Goal: Task Accomplishment & Management: Use online tool/utility

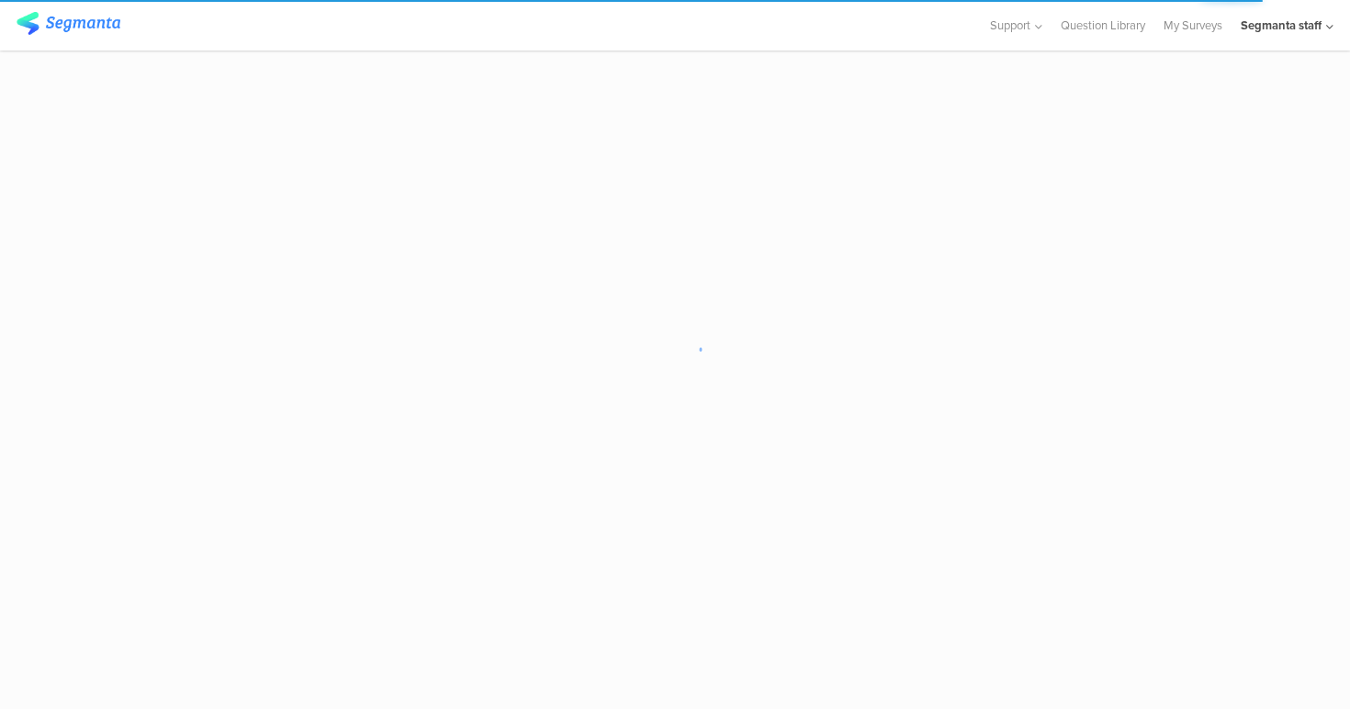
click at [1312, 29] on div "Segmanta staff" at bounding box center [1281, 25] width 81 height 17
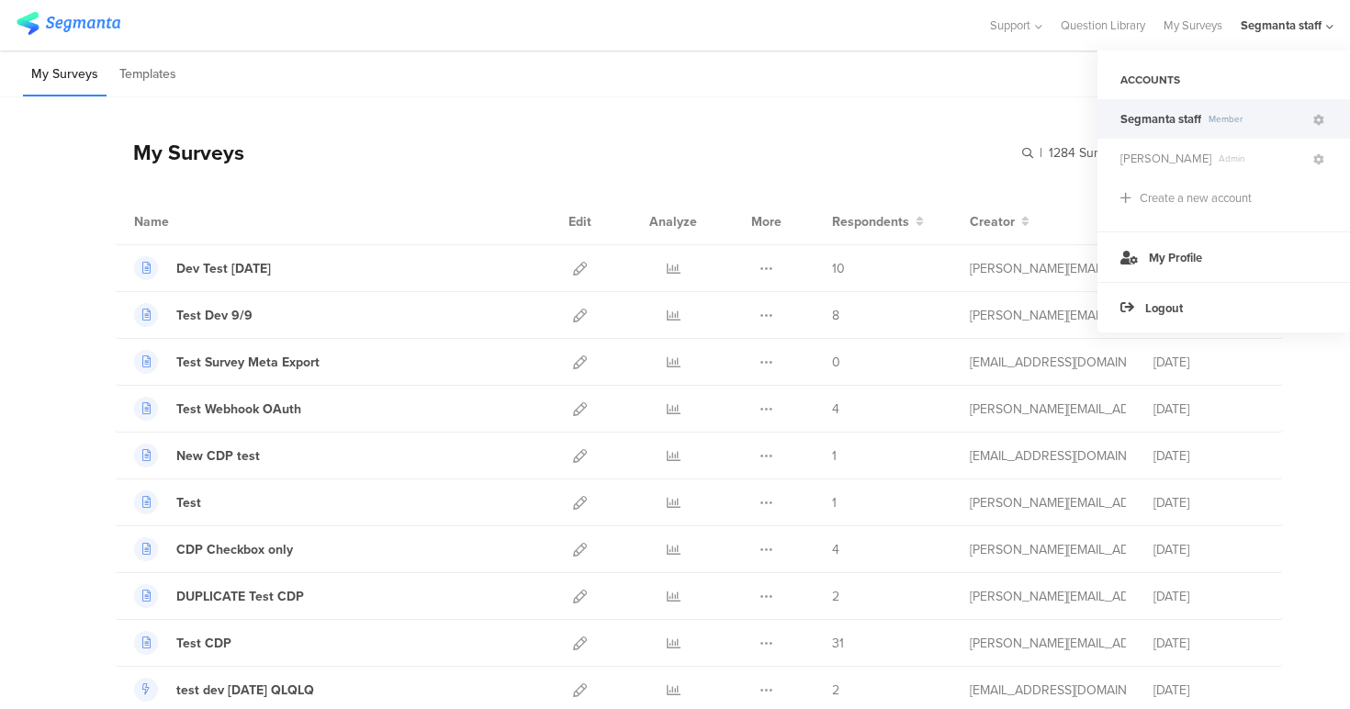
click at [897, 118] on div "My Surveys | 1284 Surveys New survey Start from scratch Choose from templates" at bounding box center [679, 152] width 1129 height 73
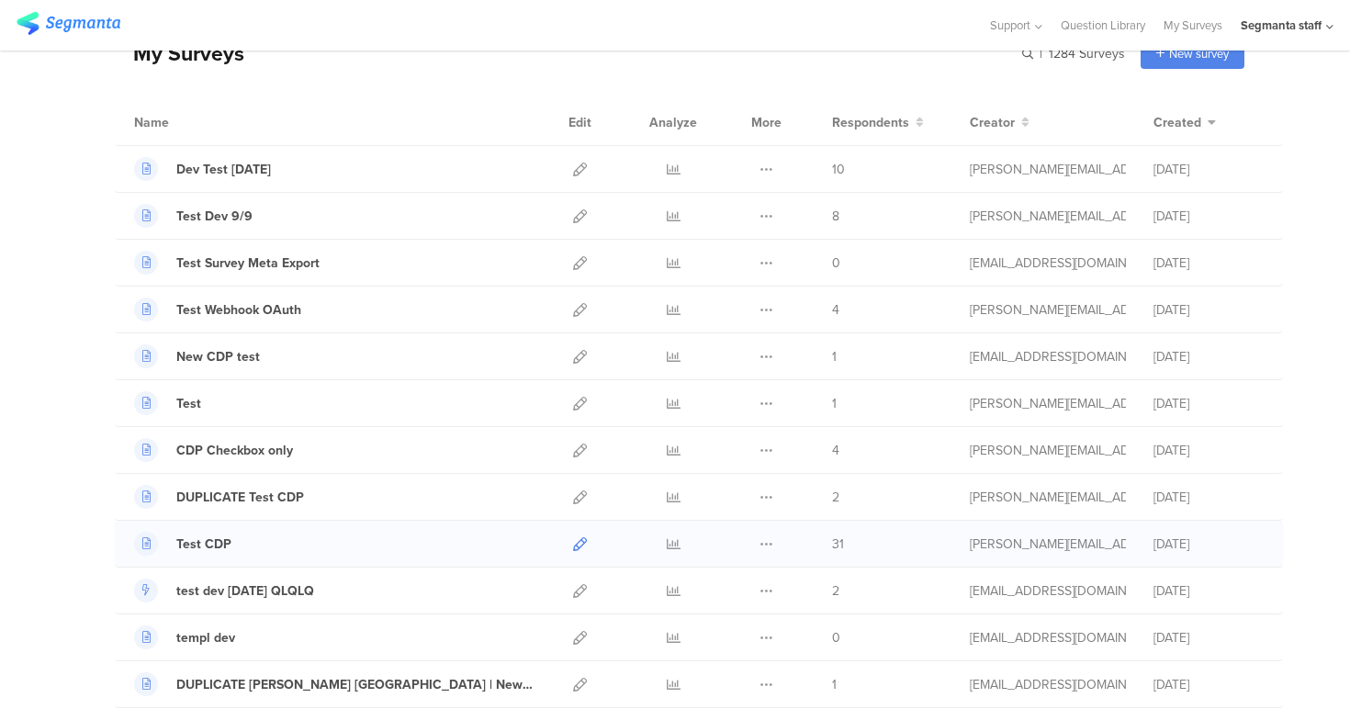
scroll to position [103, 0]
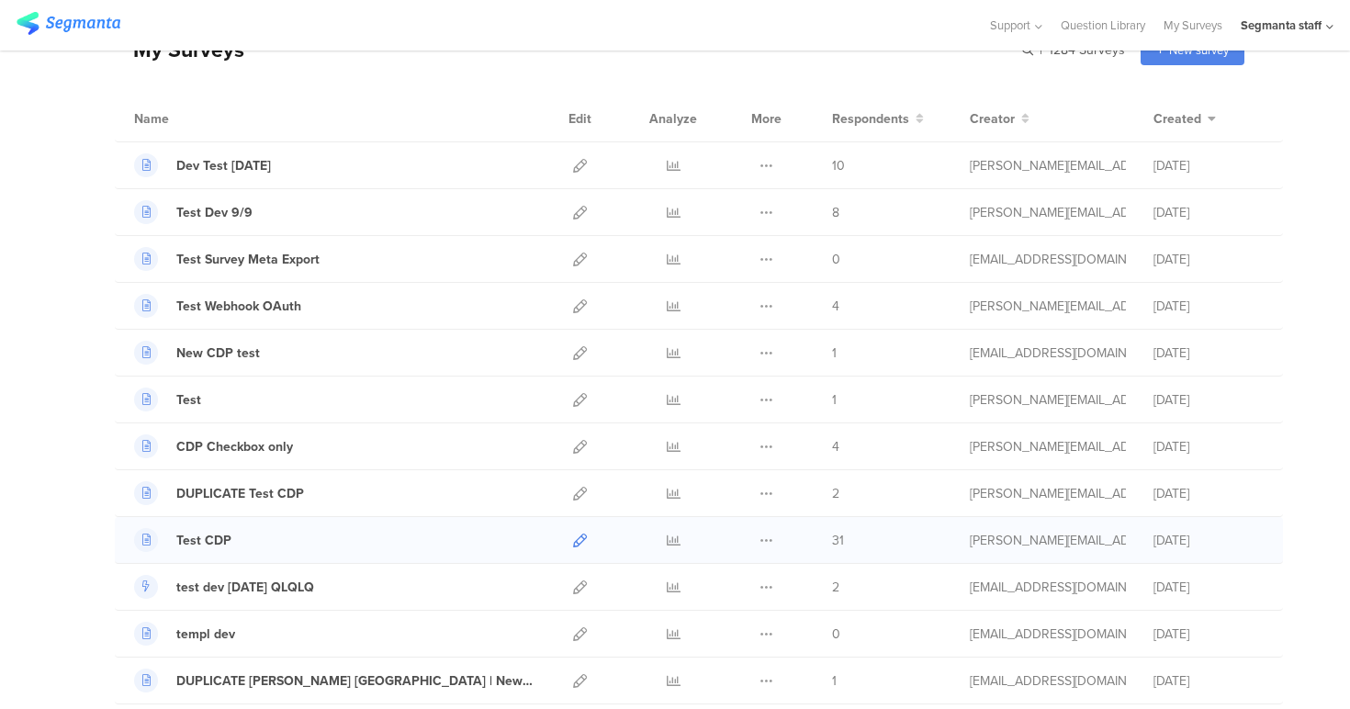
click at [579, 539] on icon at bounding box center [580, 540] width 14 height 14
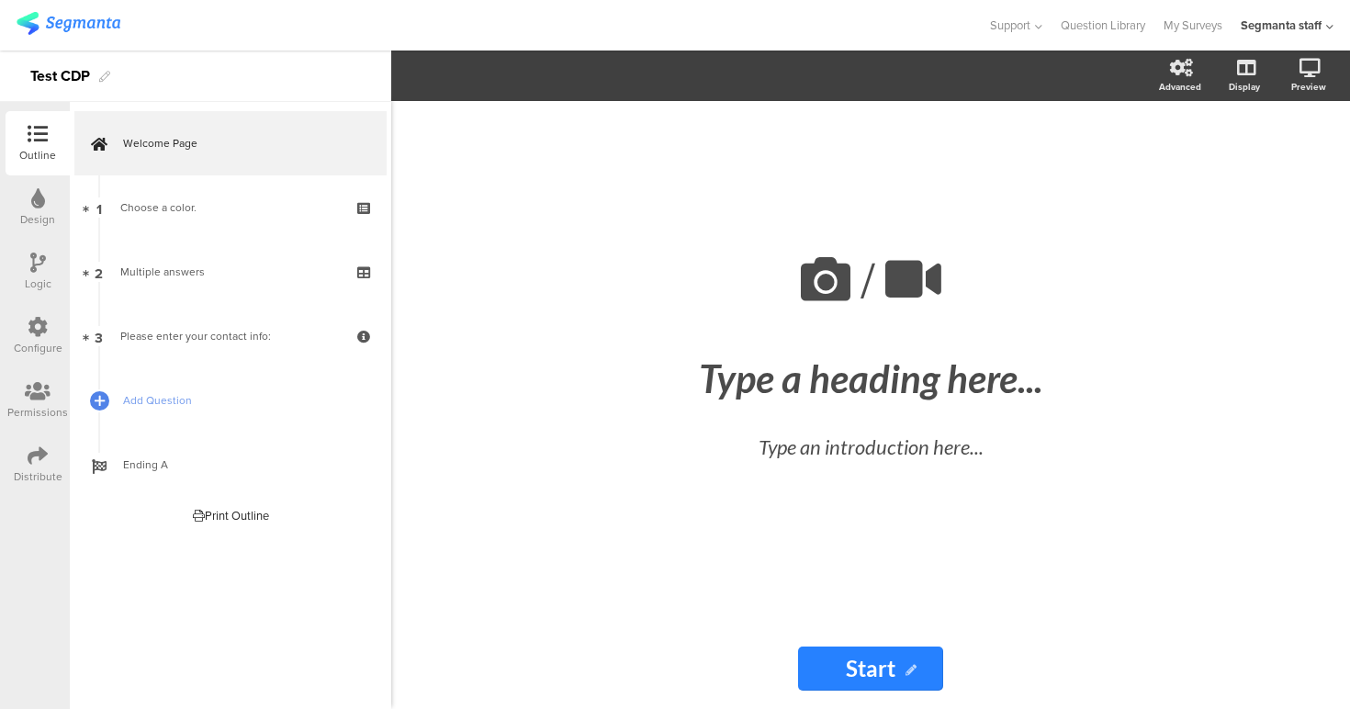
click at [17, 463] on div "Distribute" at bounding box center [38, 464] width 64 height 64
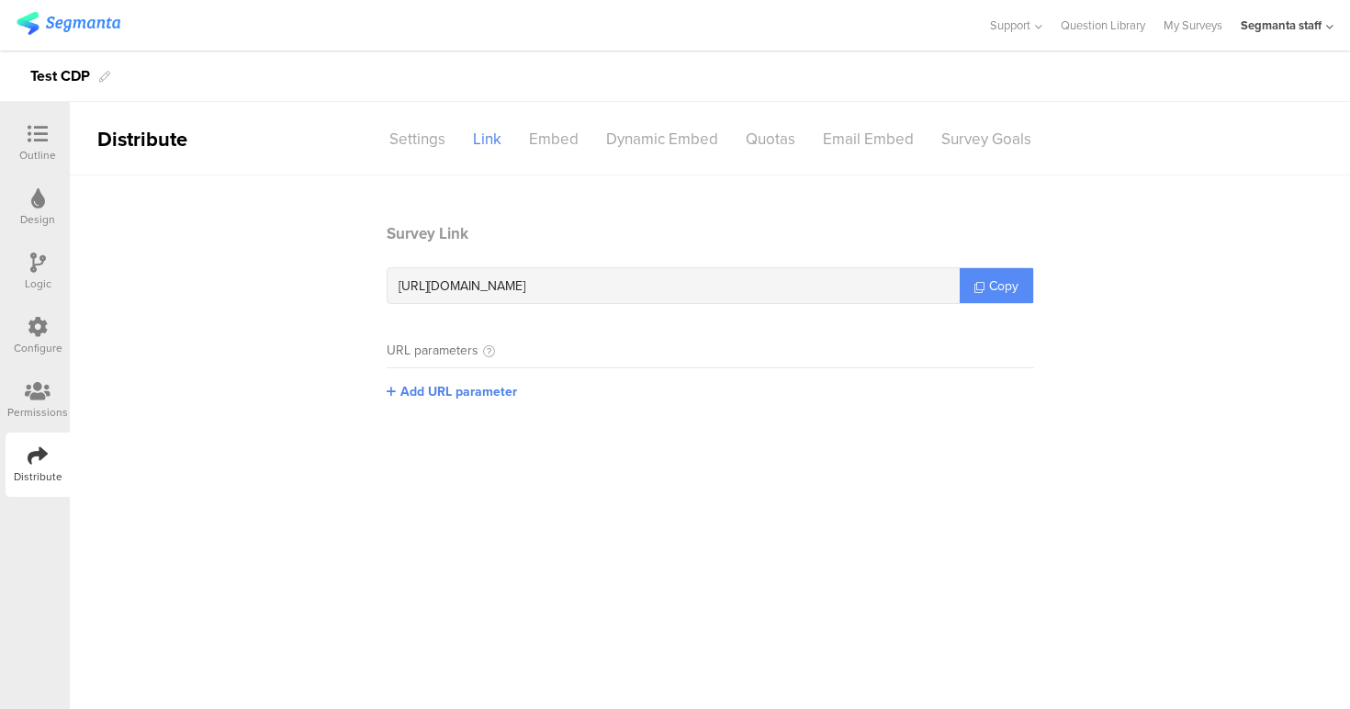
click at [1017, 290] on link "Copy" at bounding box center [996, 285] width 73 height 35
click at [1004, 290] on span "Copy" at bounding box center [1003, 285] width 29 height 19
click at [984, 284] on link "Copy" at bounding box center [996, 285] width 73 height 35
click at [992, 292] on span "Copy" at bounding box center [1003, 285] width 29 height 19
